Goal: Task Accomplishment & Management: Manage account settings

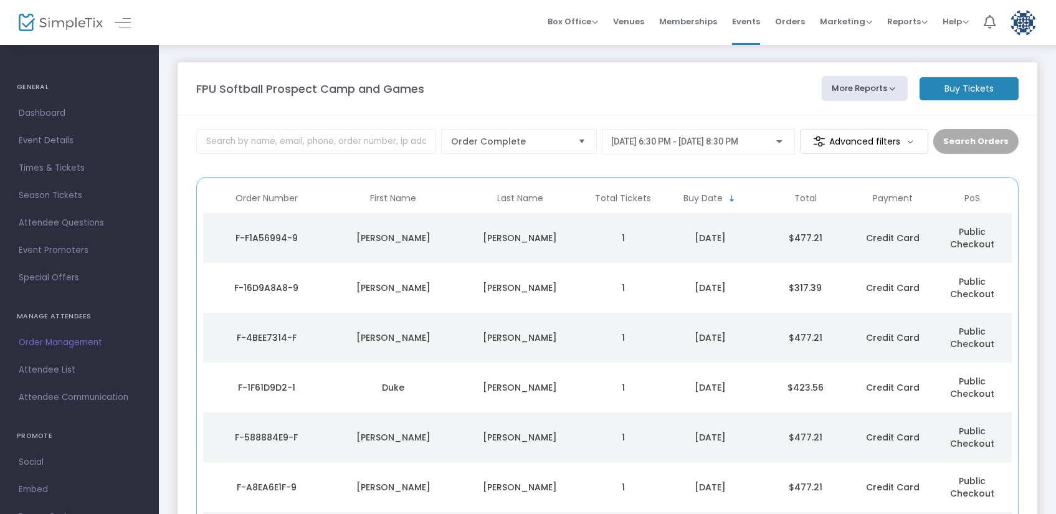
click at [518, 198] on span "Last Name" at bounding box center [520, 198] width 46 height 11
click at [727, 142] on span "[DATE] 6:30 PM - [DATE] 8:30 PM" at bounding box center [675, 141] width 127 height 10
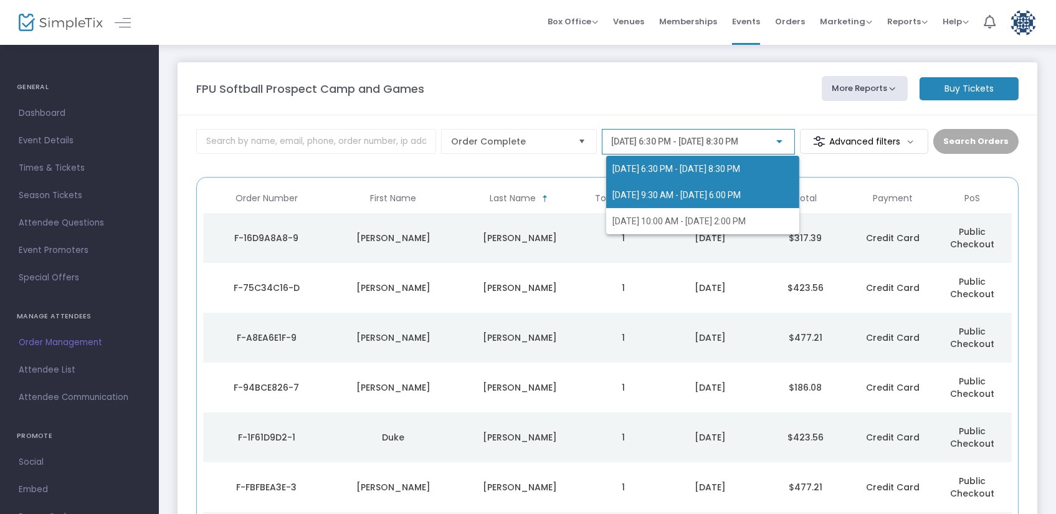
click at [718, 188] on span "[DATE] 9:30 AM - [DATE] 6:00 PM" at bounding box center [702, 195] width 181 height 26
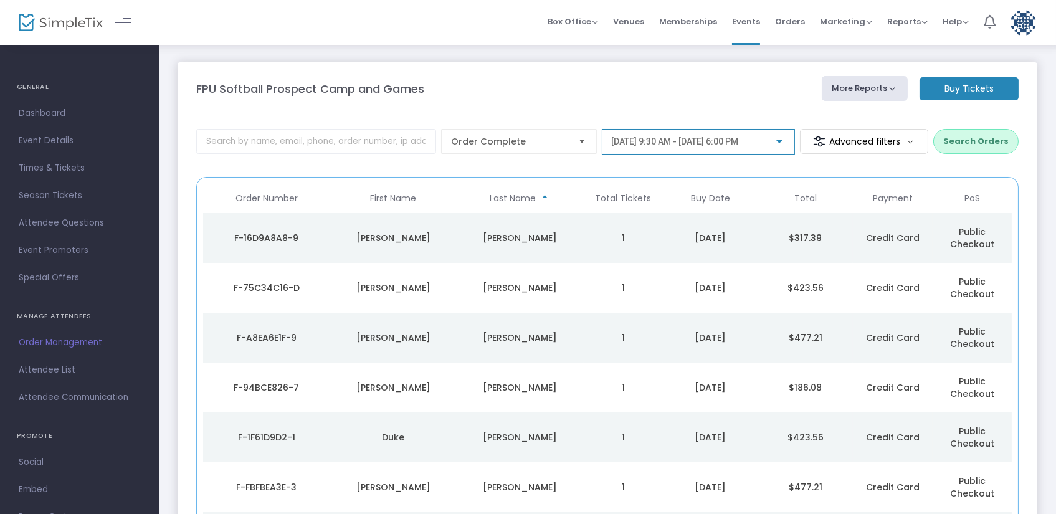
click at [512, 198] on span "Last Name" at bounding box center [513, 198] width 46 height 11
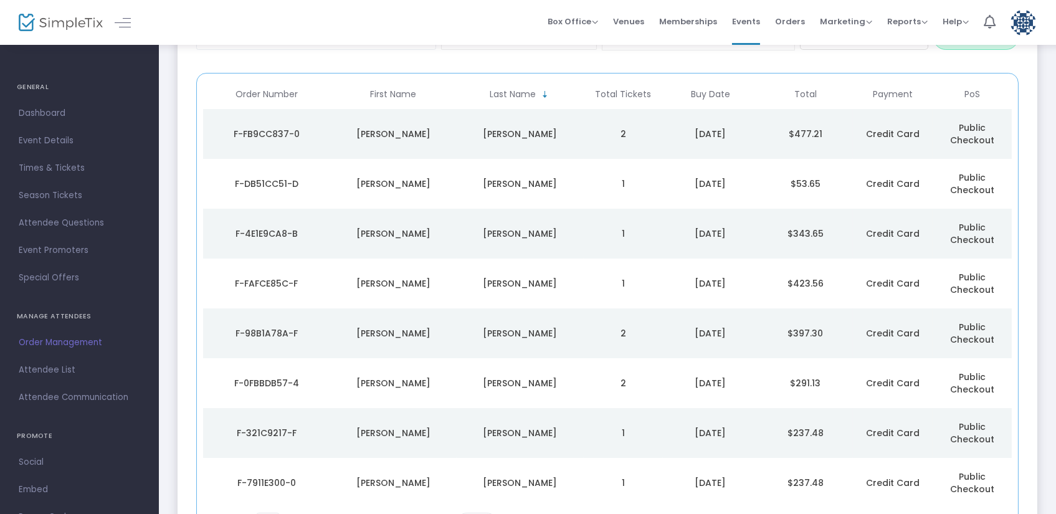
scroll to position [109, 0]
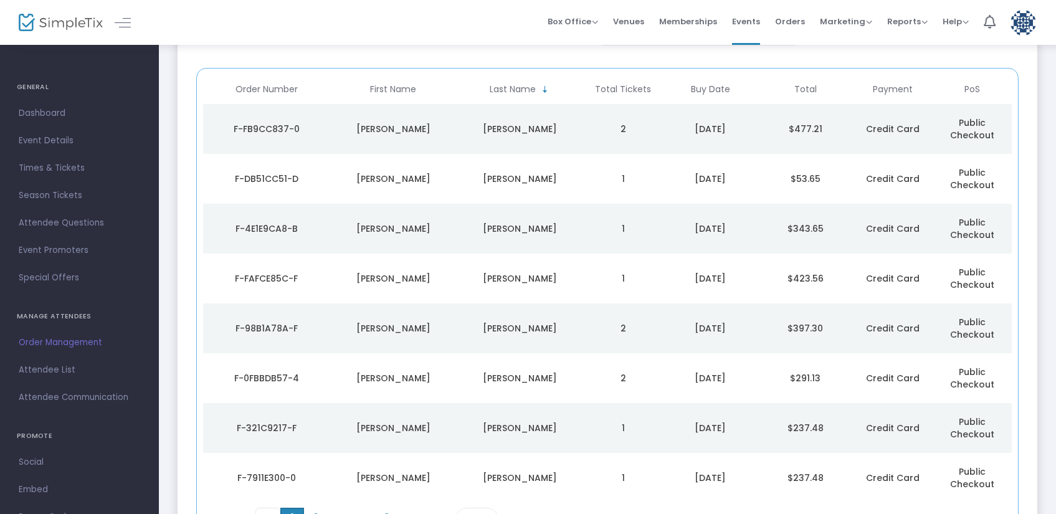
click at [288, 508] on span "2" at bounding box center [292, 517] width 24 height 19
click at [681, 472] on div "[DATE]" at bounding box center [710, 478] width 89 height 12
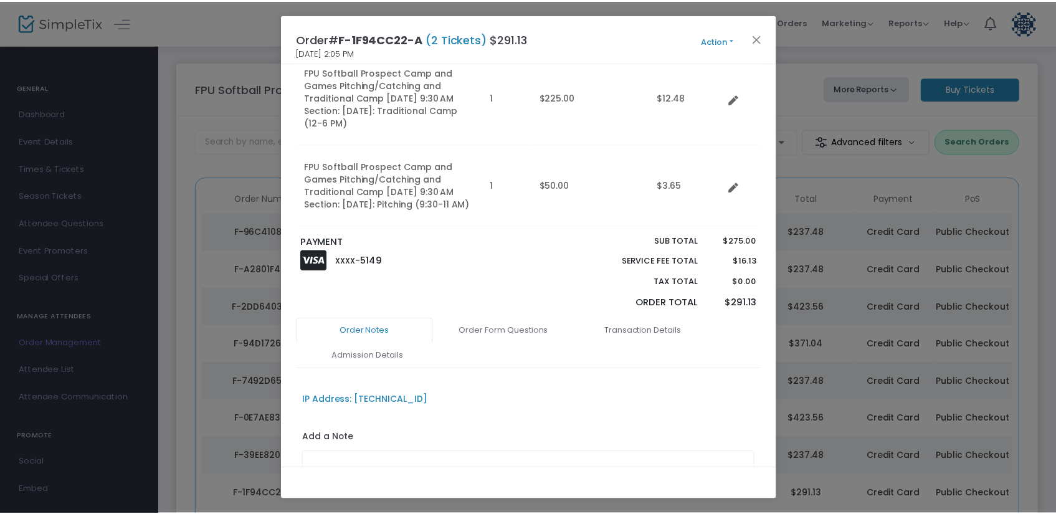
scroll to position [124, 0]
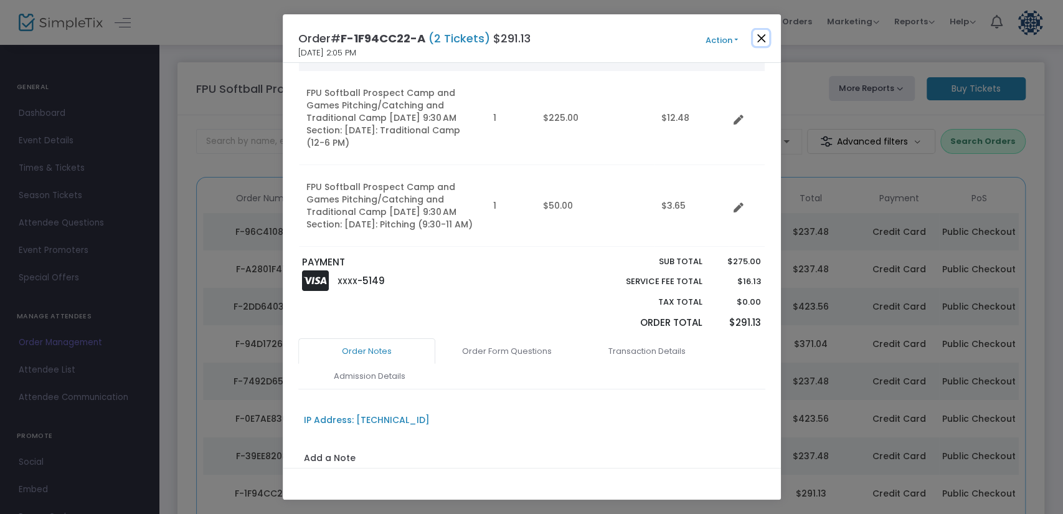
click at [765, 39] on button "Close" at bounding box center [761, 38] width 16 height 16
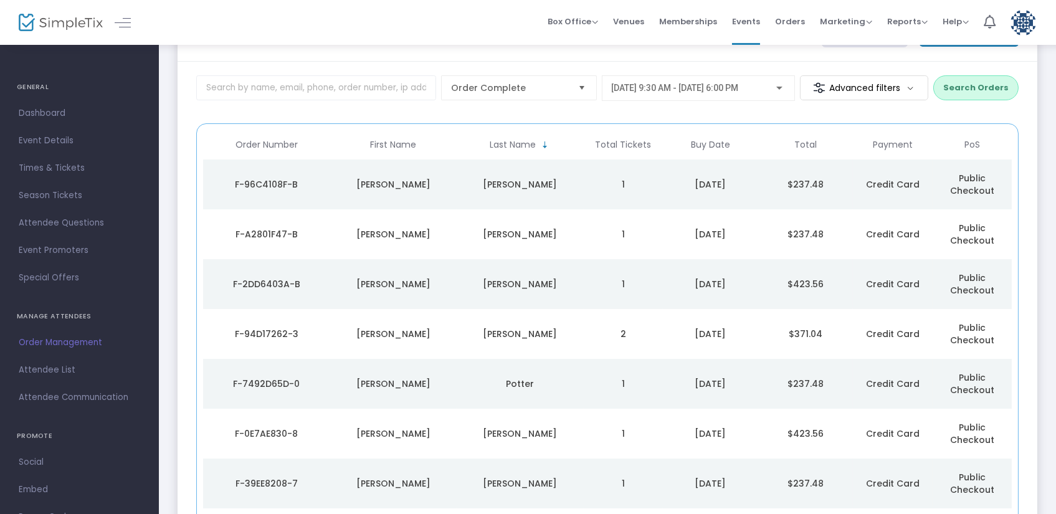
scroll to position [0, 0]
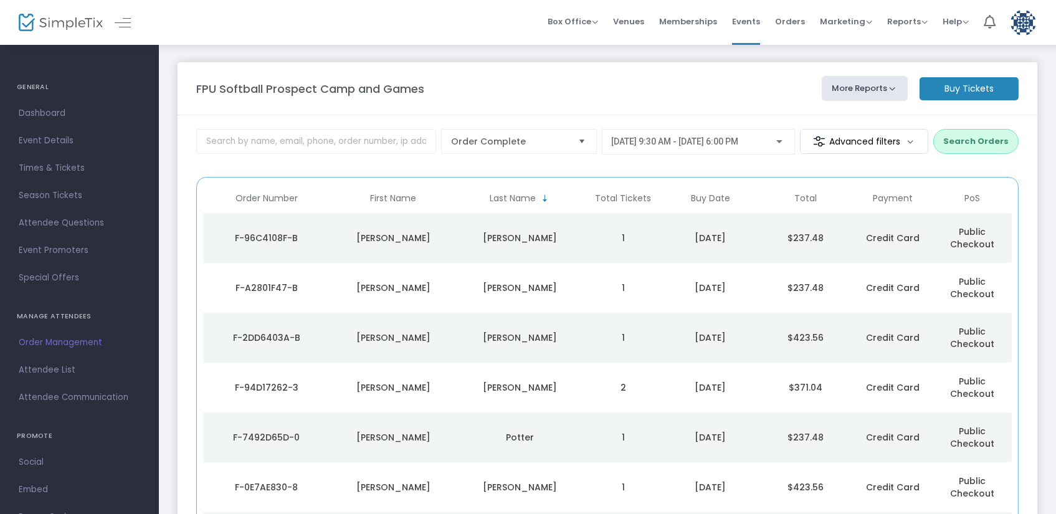
click at [862, 87] on button "More Reports" at bounding box center [865, 88] width 86 height 25
click at [63, 369] on span "Attendee List" at bounding box center [79, 370] width 121 height 16
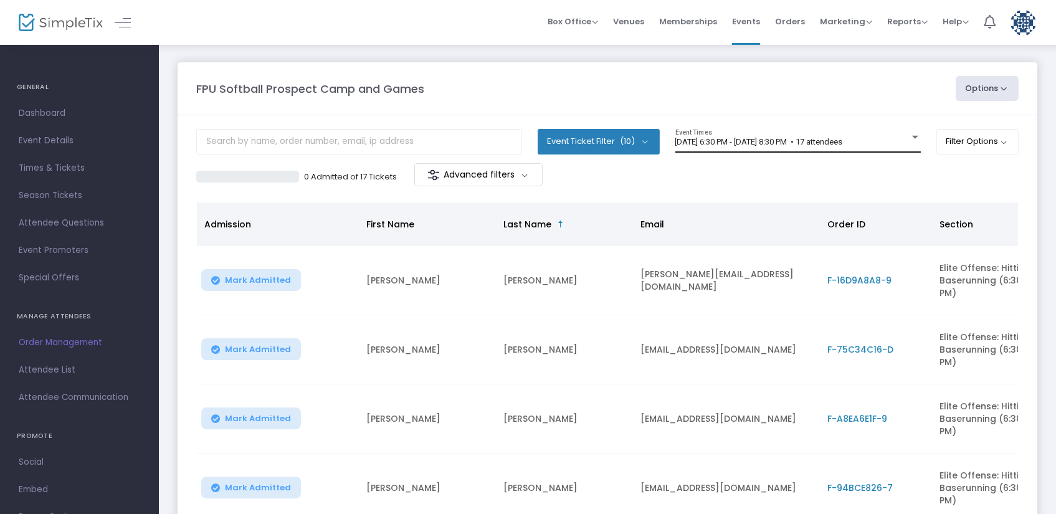
click at [738, 135] on div "[DATE] 6:30 PM - [DATE] 8:30 PM • 17 attendees Event Times" at bounding box center [797, 141] width 245 height 24
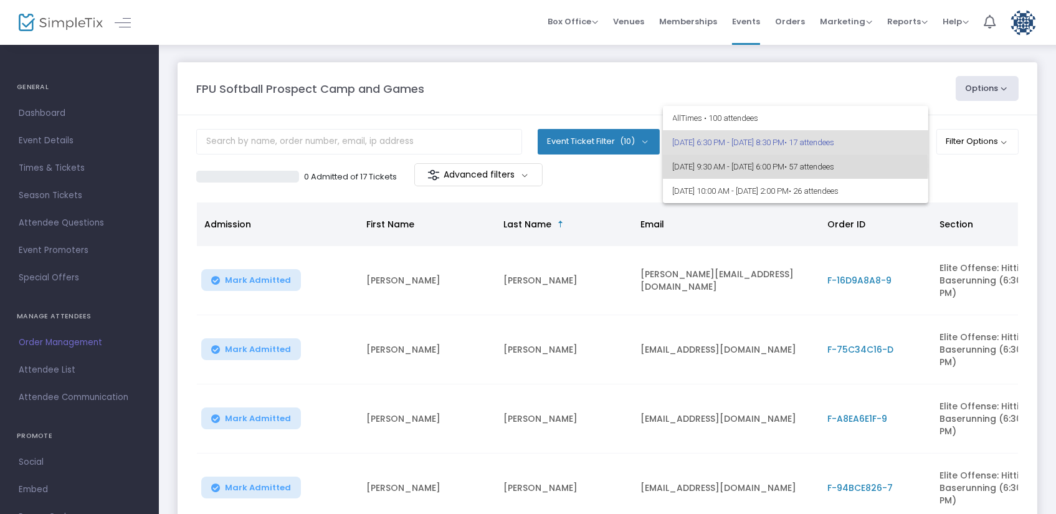
click at [749, 166] on span "[DATE] 9:30 AM - [DATE] 6:00 PM • 57 attendees" at bounding box center [795, 166] width 245 height 24
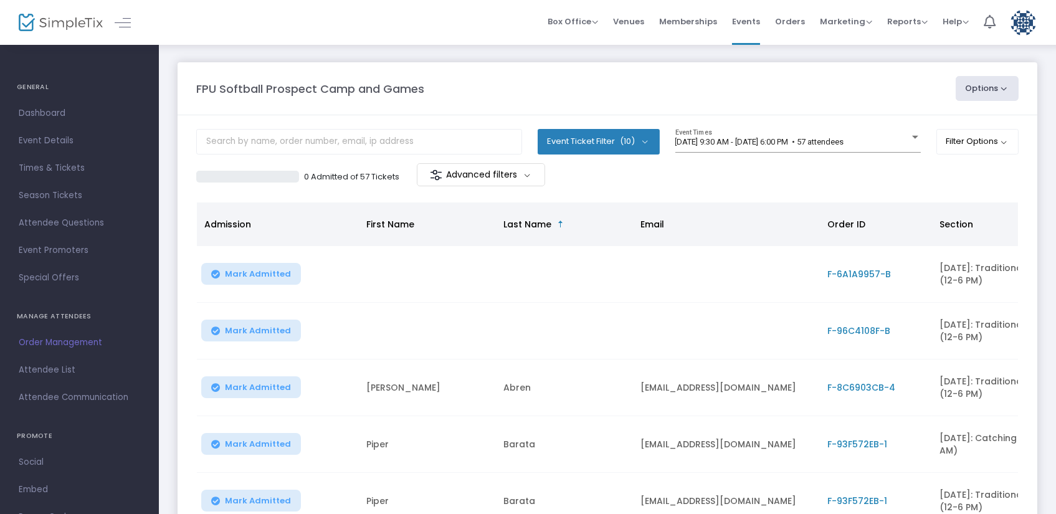
click at [508, 222] on span "Last Name" at bounding box center [527, 224] width 48 height 12
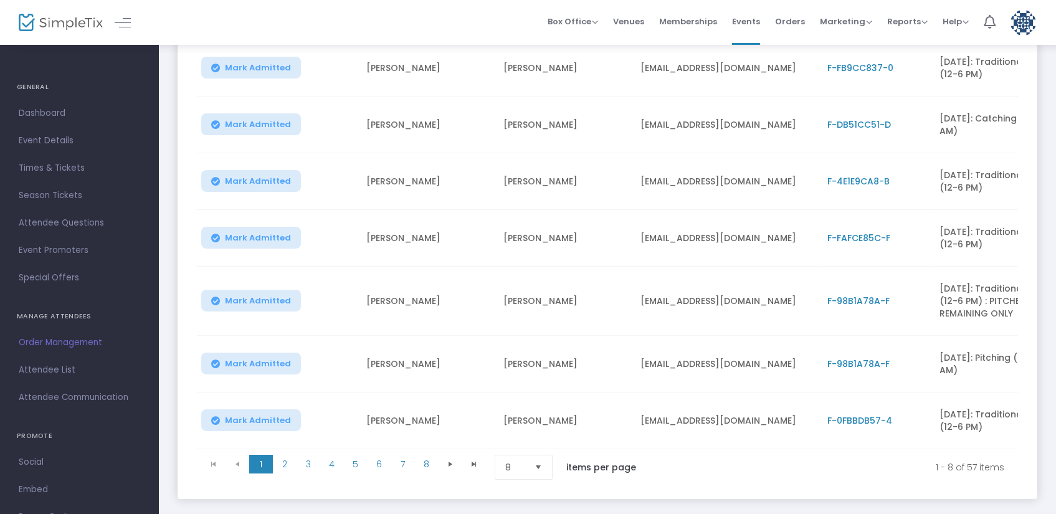
scroll to position [264, 0]
click at [280, 472] on span "2" at bounding box center [285, 463] width 24 height 19
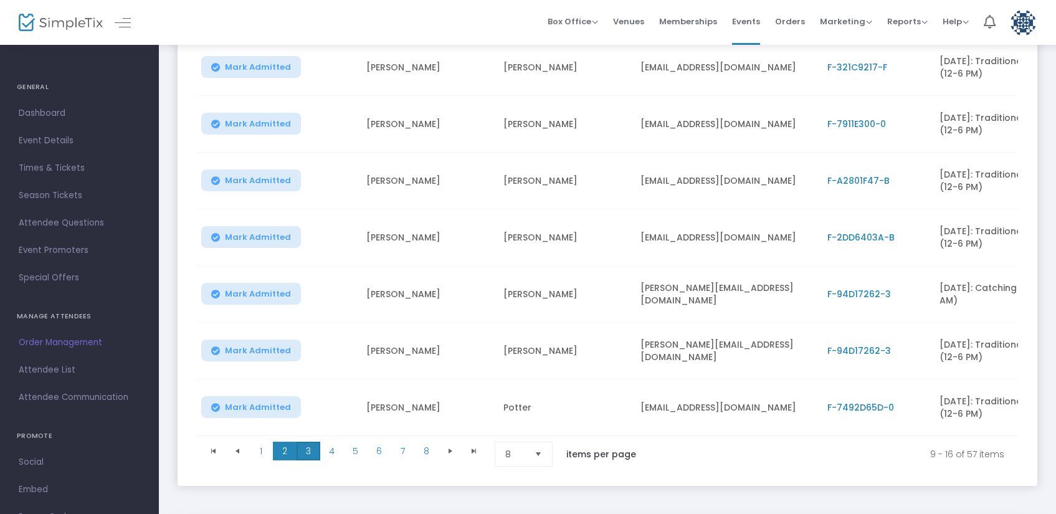
click at [314, 457] on span "3" at bounding box center [309, 451] width 24 height 19
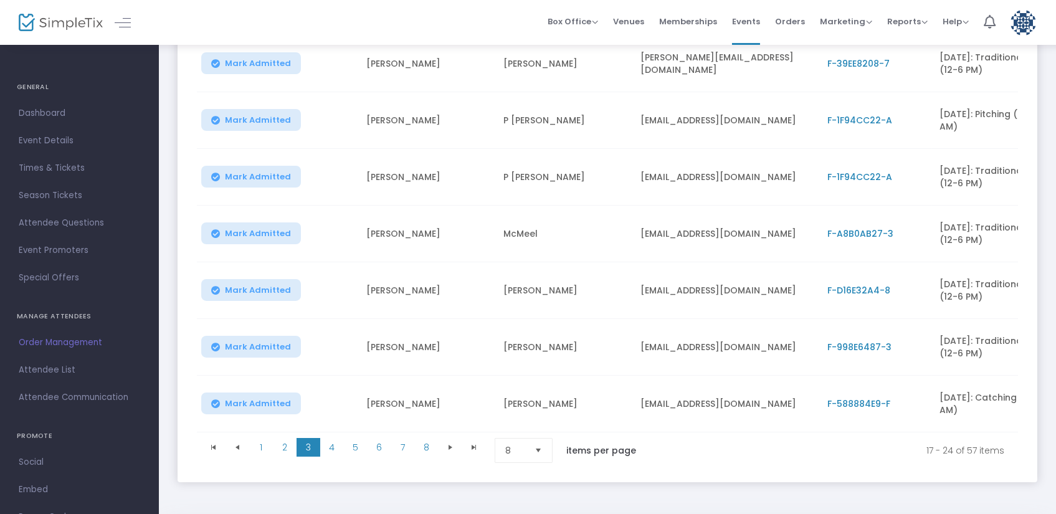
scroll to position [268, 0]
click at [333, 452] on span "4" at bounding box center [332, 446] width 24 height 19
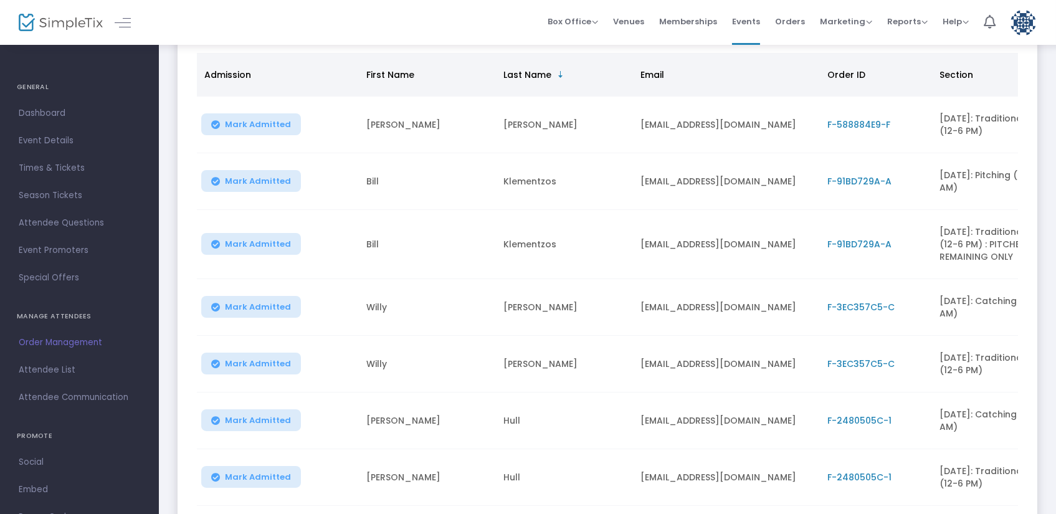
scroll to position [145, 0]
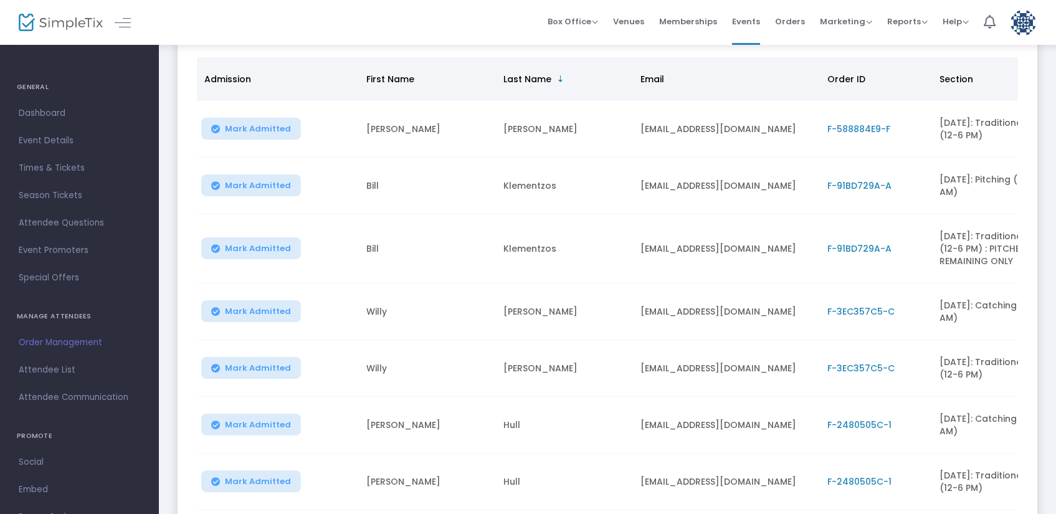
click at [967, 77] on span "Section" at bounding box center [956, 79] width 34 height 12
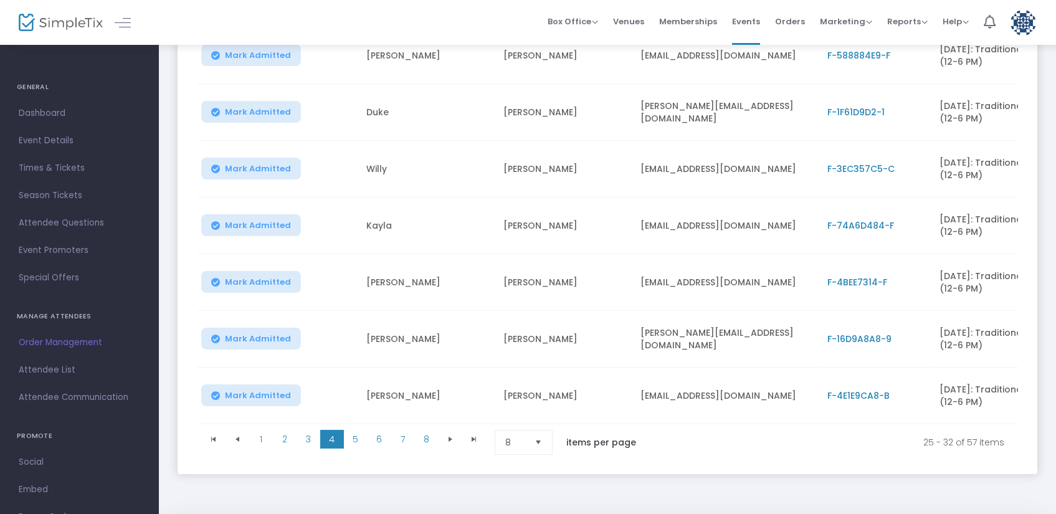
scroll to position [276, 0]
click at [295, 448] on span "2" at bounding box center [285, 438] width 24 height 19
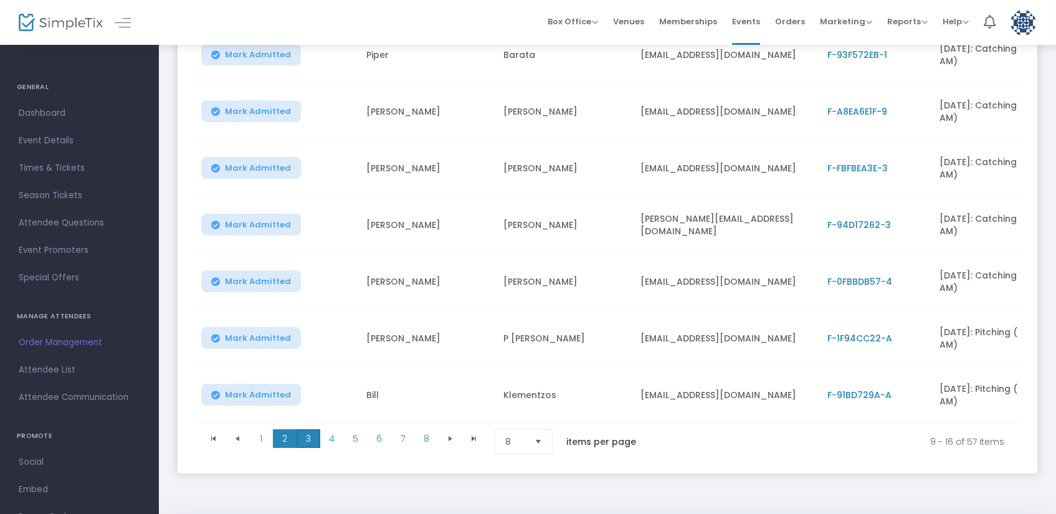
click at [303, 437] on span "3" at bounding box center [309, 438] width 24 height 19
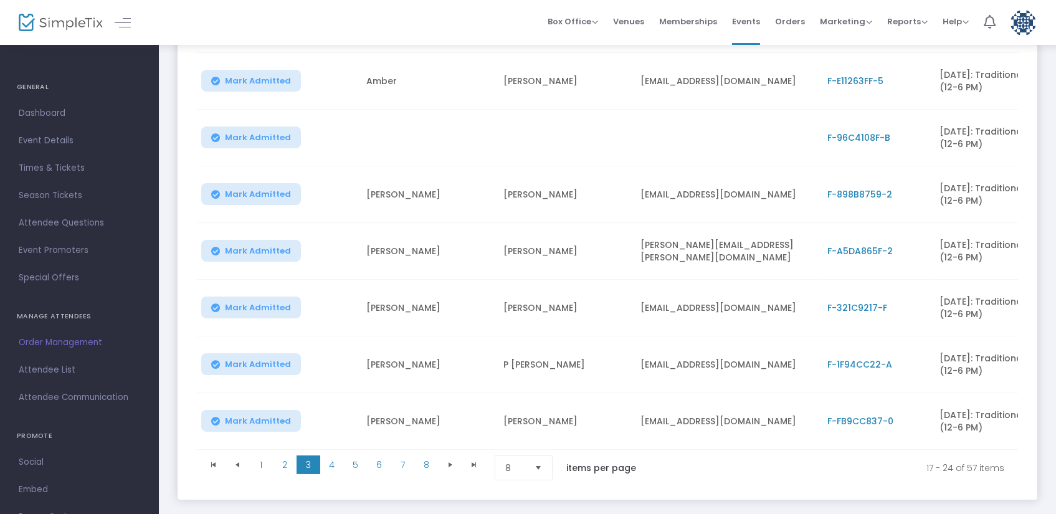
scroll to position [252, 0]
click at [36, 112] on span "Dashboard" at bounding box center [79, 113] width 121 height 16
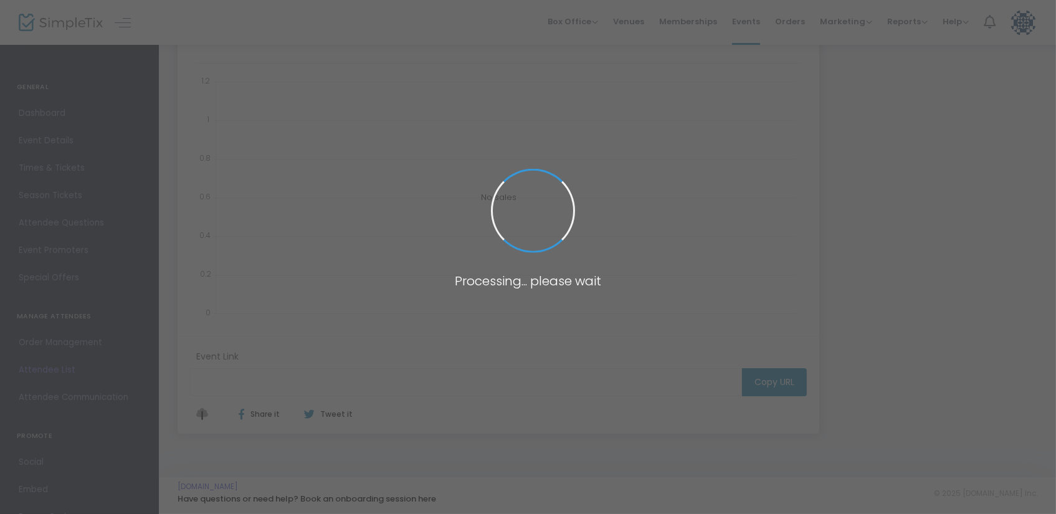
type input "[URL][DOMAIN_NAME]"
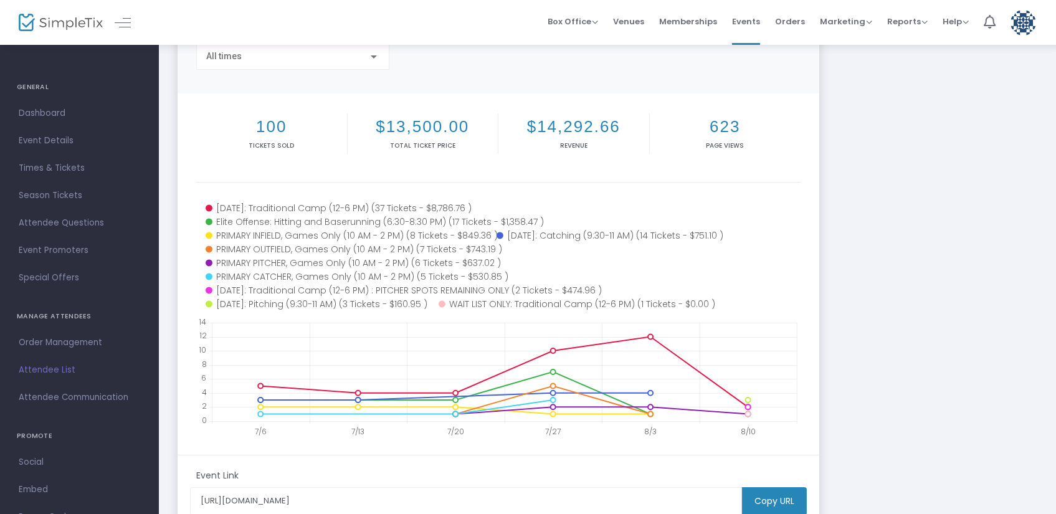
scroll to position [98, 0]
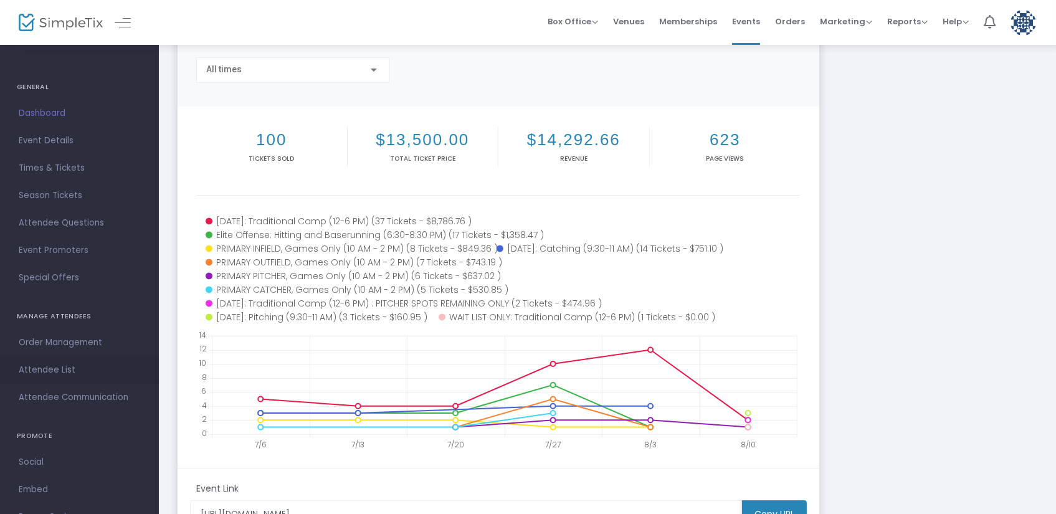
click at [58, 374] on span "Attendee List" at bounding box center [79, 370] width 121 height 16
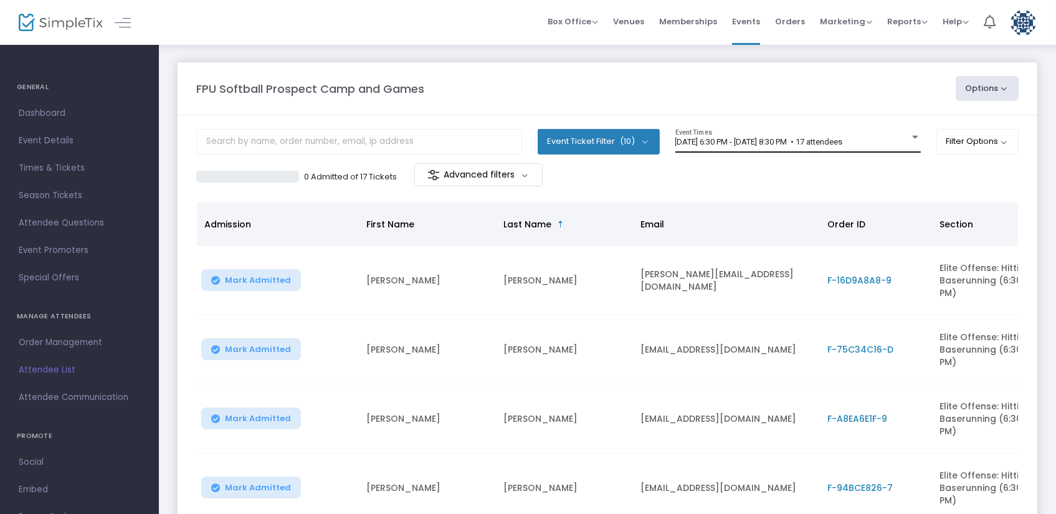
click at [737, 135] on div "[DATE] 6:30 PM - [DATE] 8:30 PM • 17 attendees Event Times" at bounding box center [797, 141] width 245 height 24
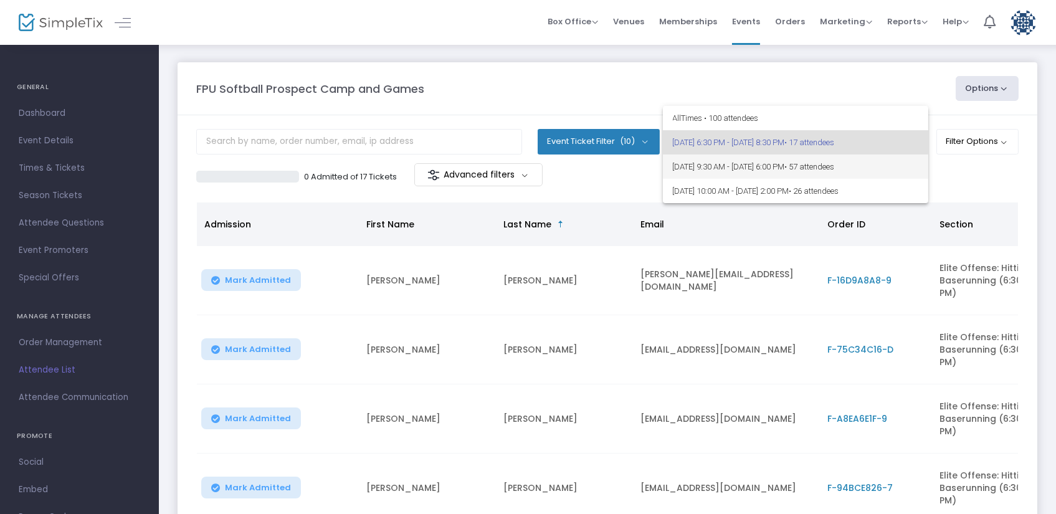
click at [747, 158] on span "[DATE] 9:30 AM - [DATE] 6:00 PM • 57 attendees" at bounding box center [795, 166] width 245 height 24
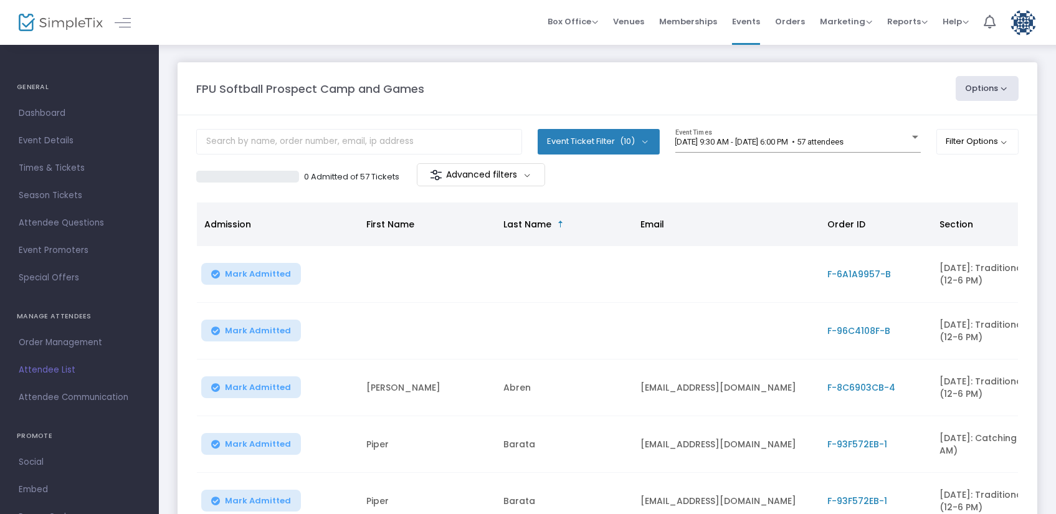
click at [949, 221] on span "Section" at bounding box center [956, 224] width 34 height 12
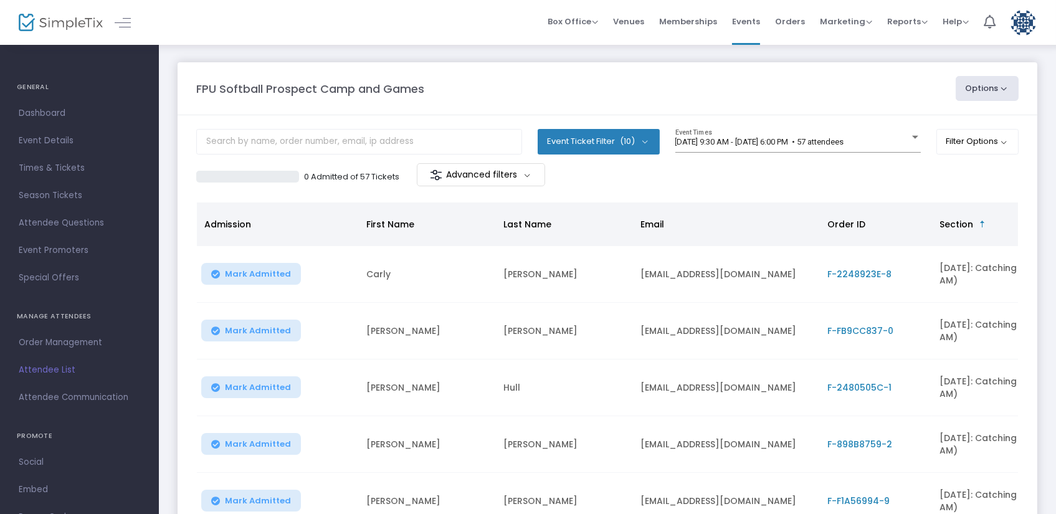
click at [949, 221] on span "Section" at bounding box center [956, 224] width 34 height 12
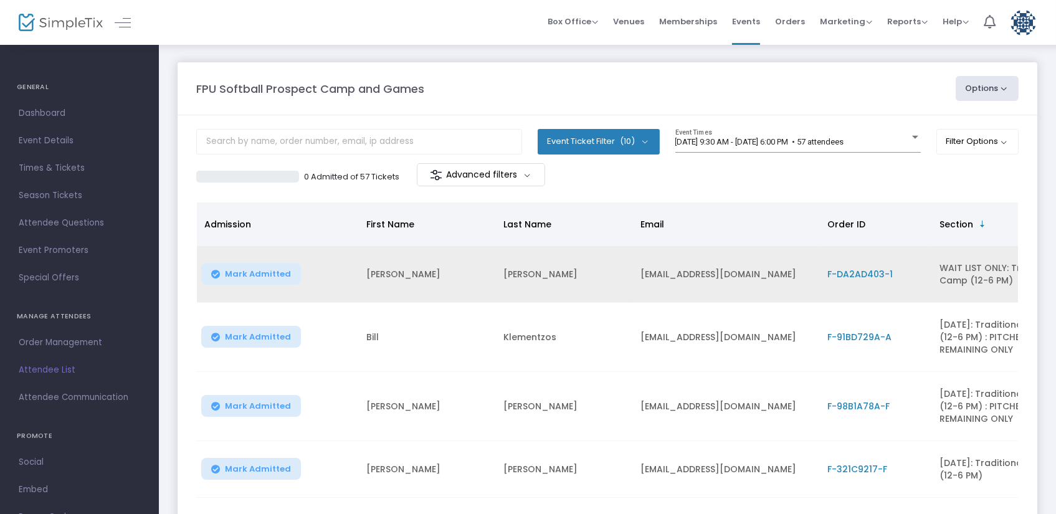
click at [873, 273] on span "F-DA2AD403-1" at bounding box center [859, 274] width 65 height 12
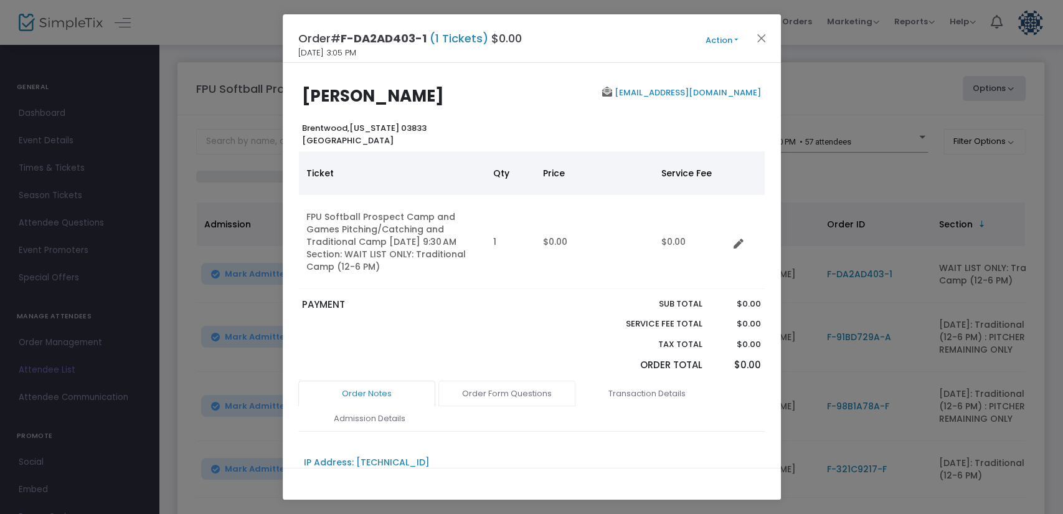
click at [503, 392] on link "Order Form Questions" at bounding box center [507, 394] width 137 height 26
